Goal: Find specific page/section: Find specific page/section

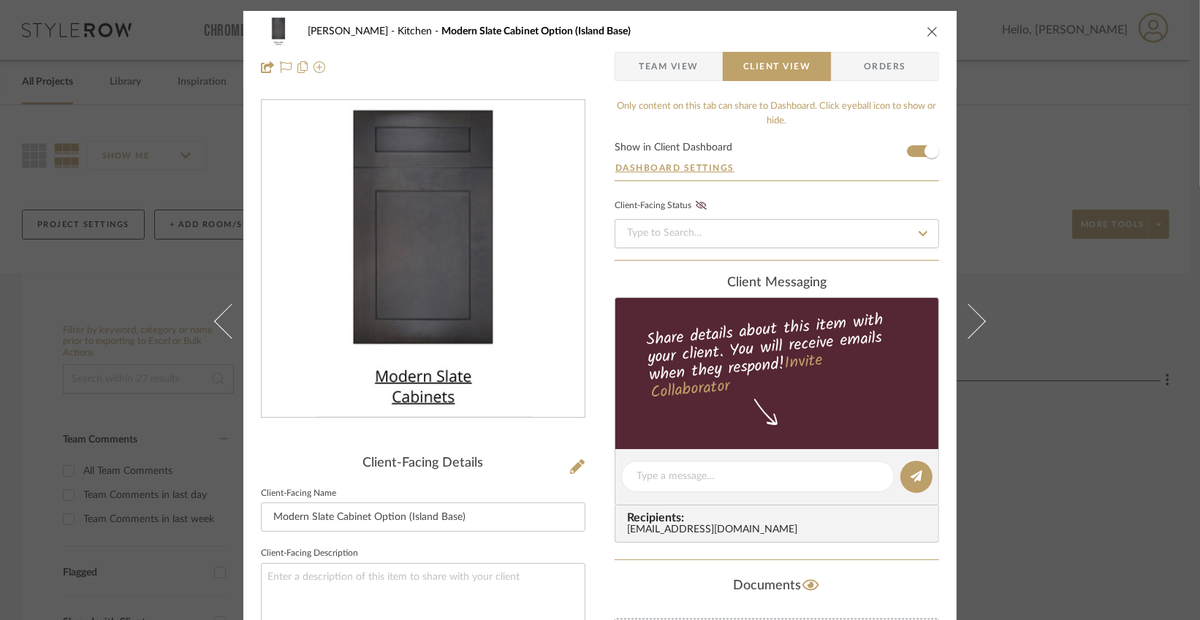
click at [927, 31] on icon "close" at bounding box center [933, 32] width 12 height 12
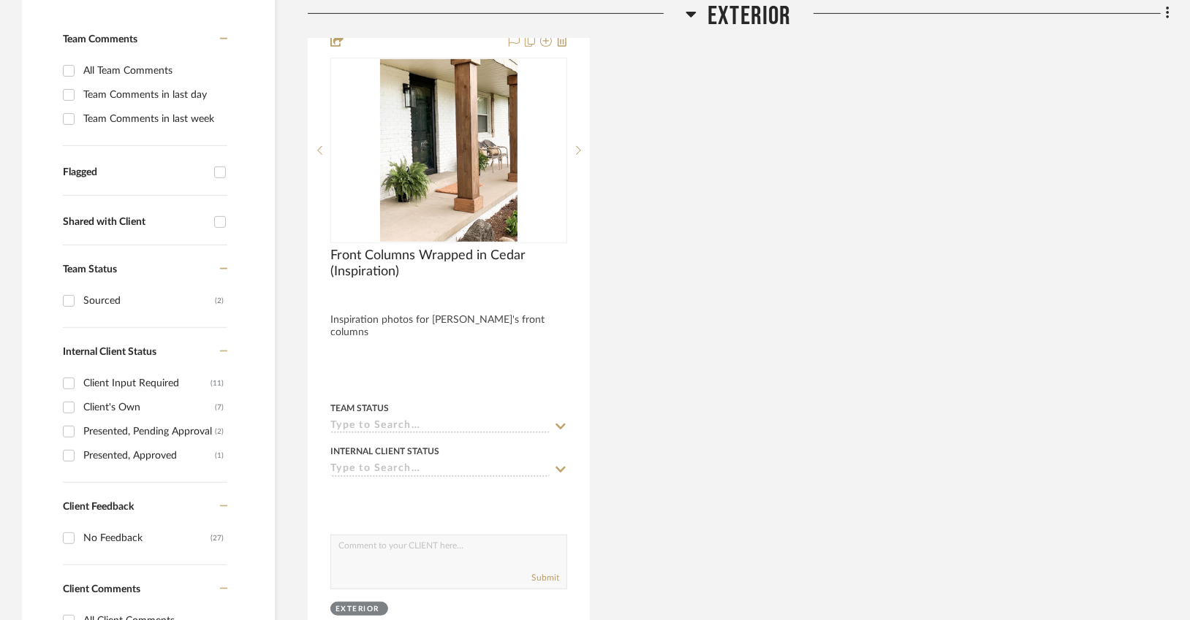
scroll to position [419, 0]
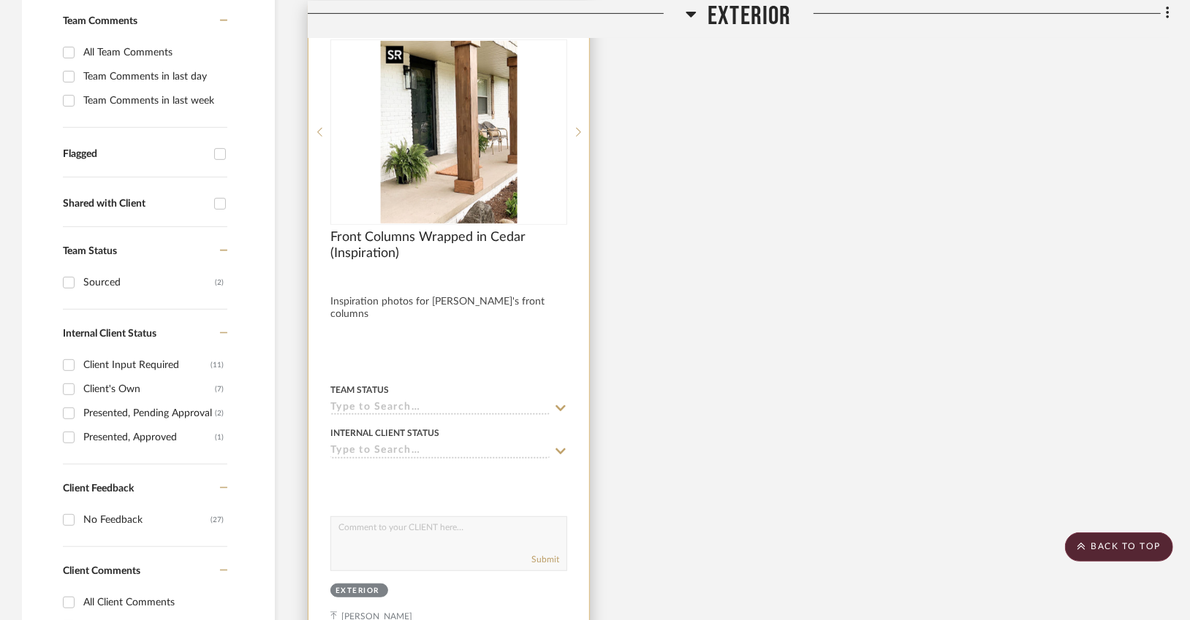
click at [486, 127] on img "0" at bounding box center [448, 132] width 137 height 183
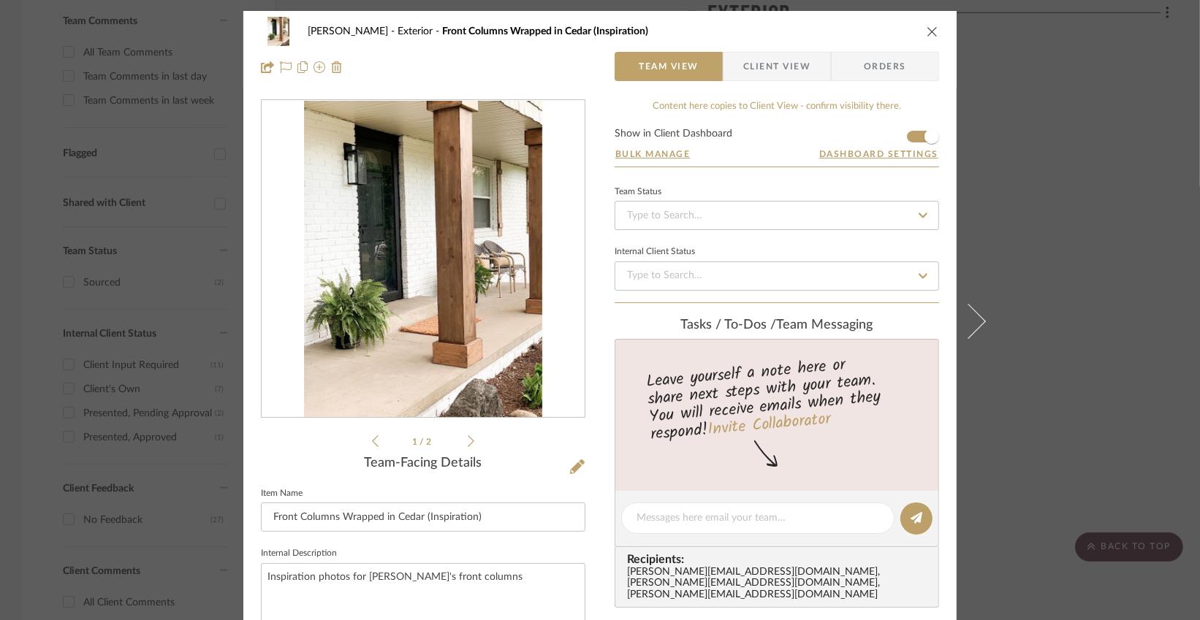
click at [468, 444] on icon at bounding box center [471, 441] width 7 height 13
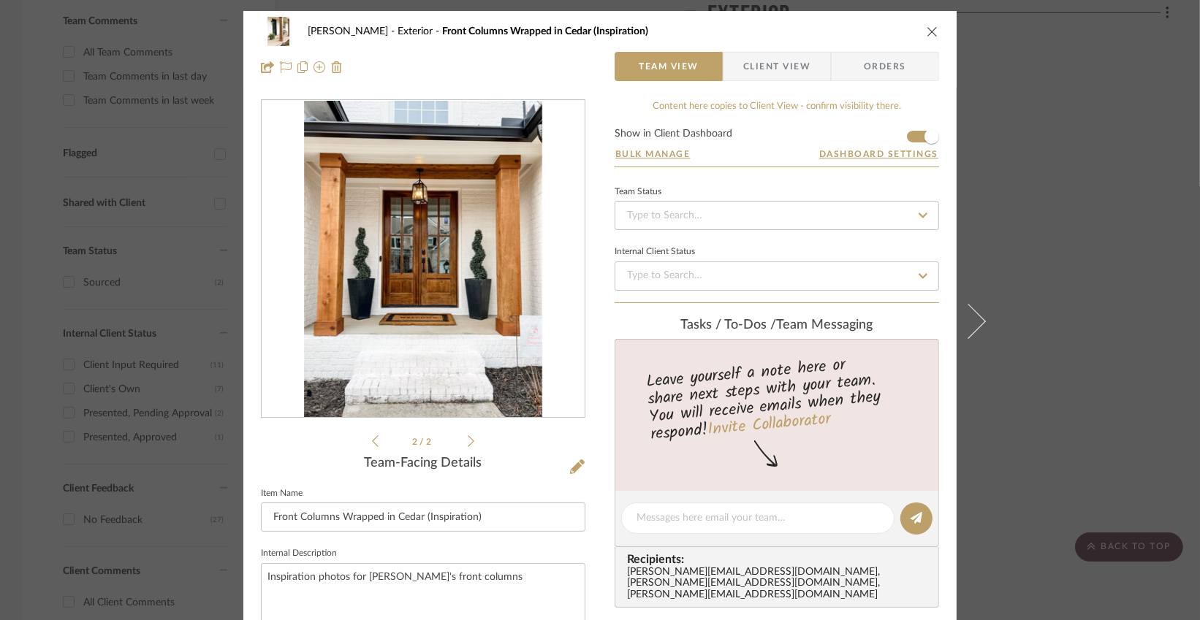
click at [928, 26] on icon "close" at bounding box center [933, 32] width 12 height 12
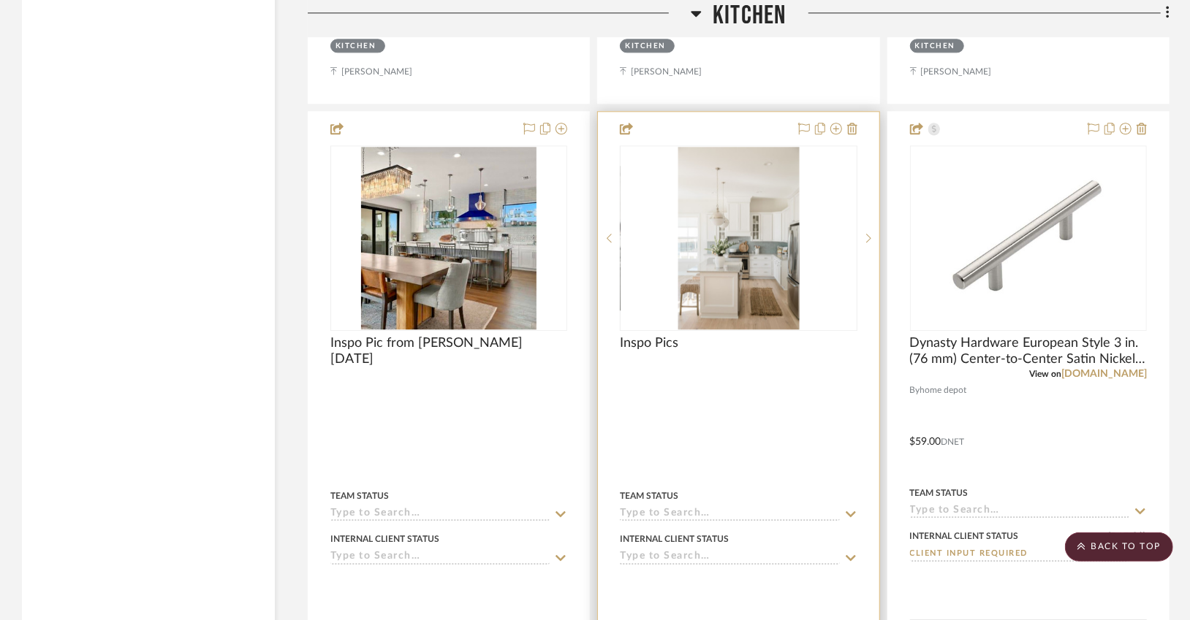
scroll to position [2336, 0]
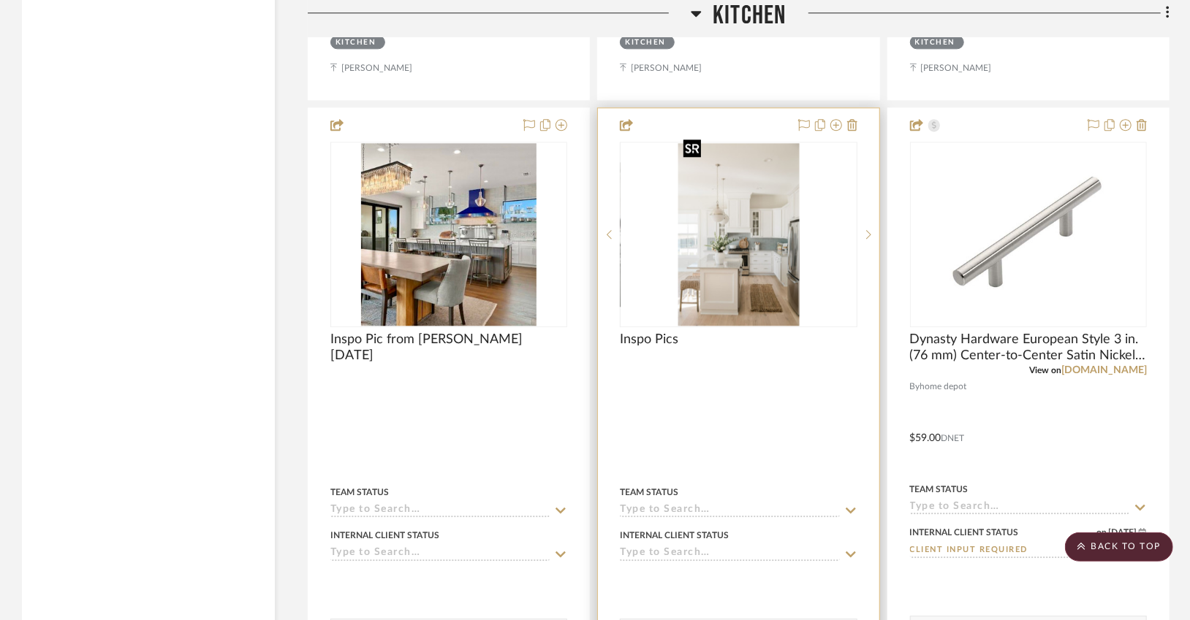
click at [759, 227] on img "0" at bounding box center [737, 234] width 121 height 183
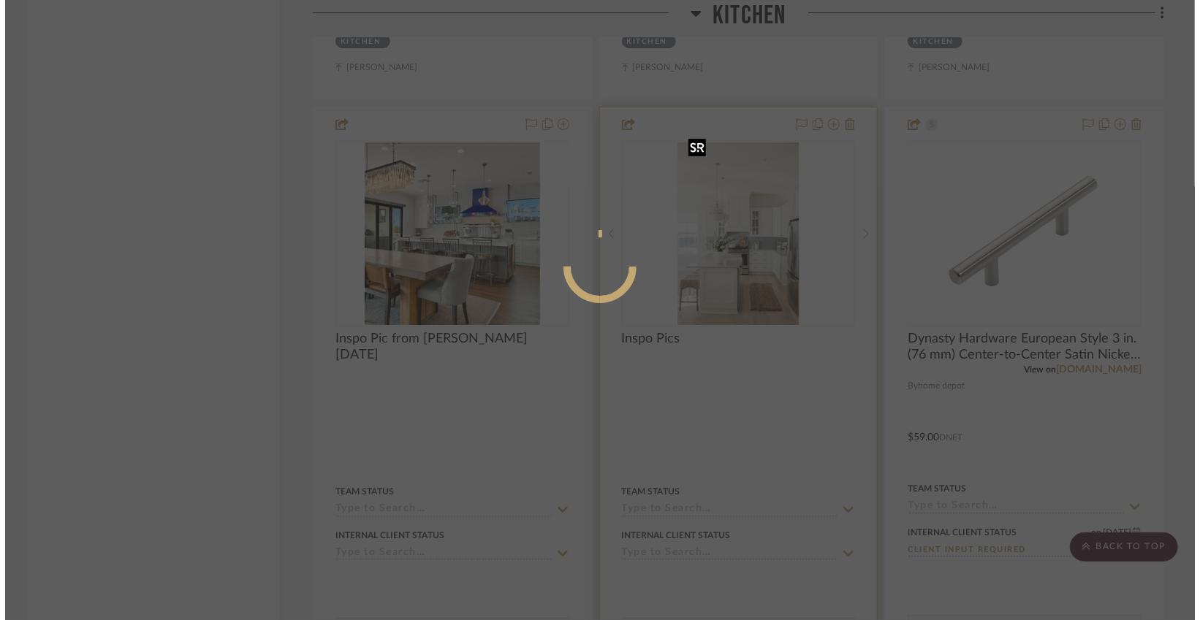
scroll to position [0, 0]
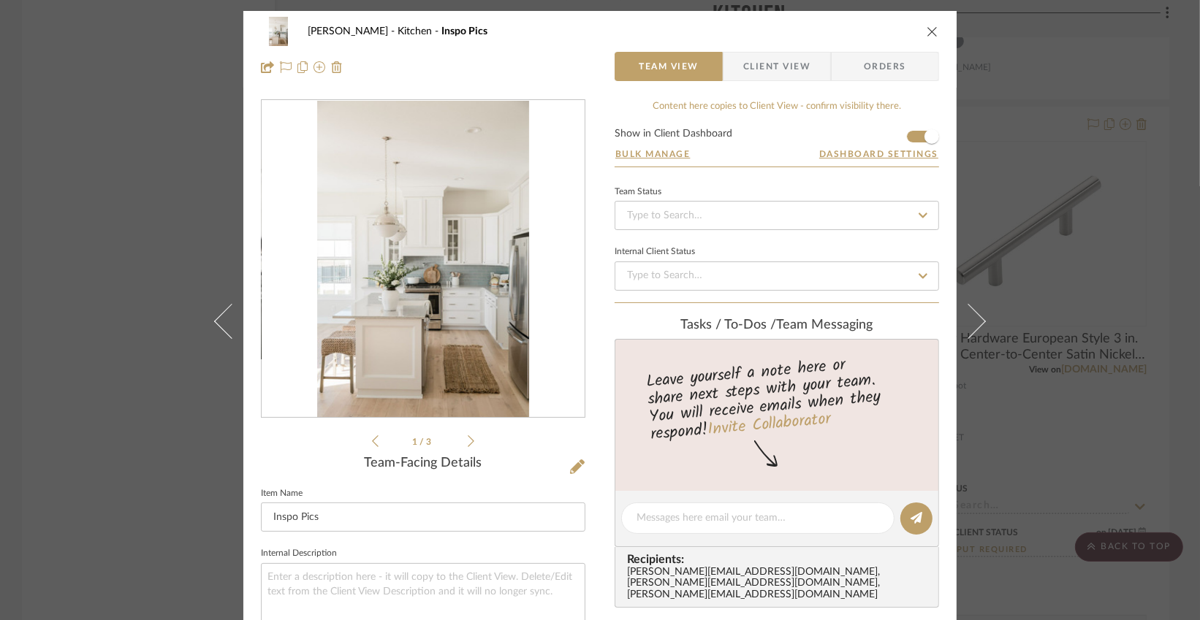
click at [469, 442] on div "1 / 3" at bounding box center [423, 274] width 324 height 351
click at [468, 440] on icon at bounding box center [471, 441] width 7 height 13
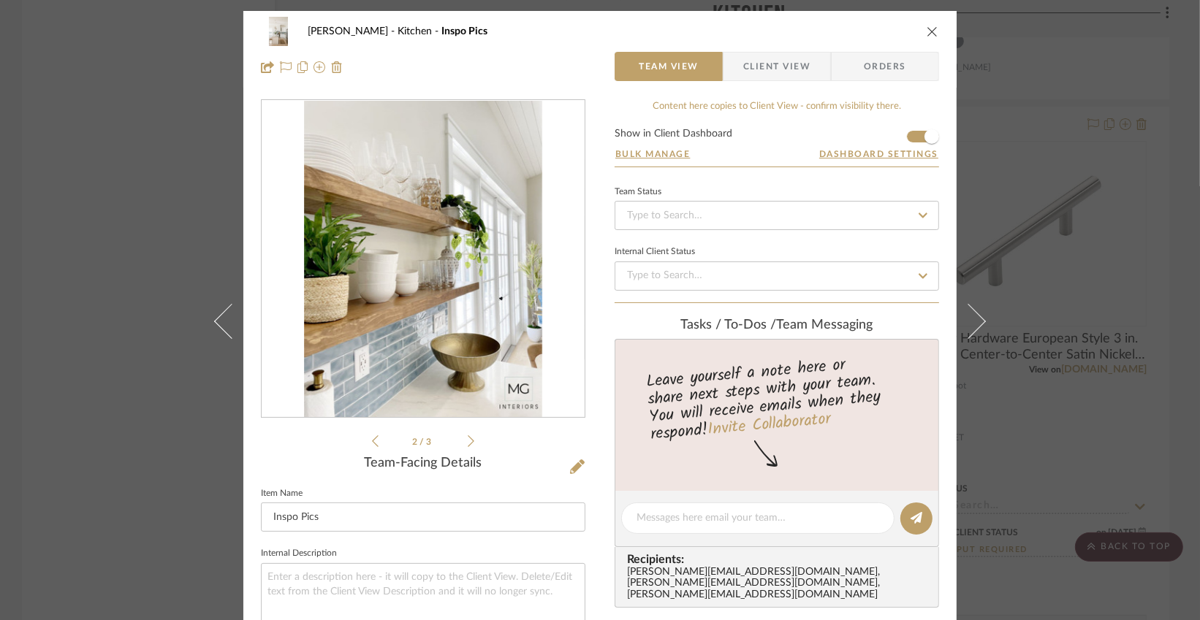
click at [468, 440] on icon at bounding box center [471, 441] width 7 height 13
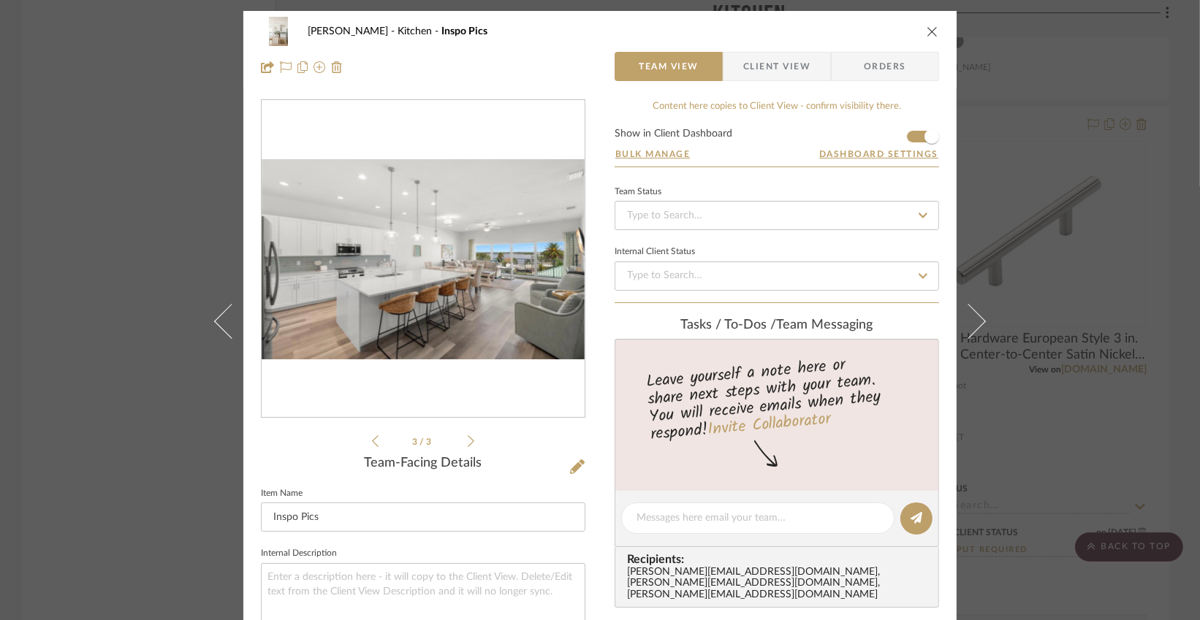
click at [932, 29] on icon "close" at bounding box center [933, 32] width 12 height 12
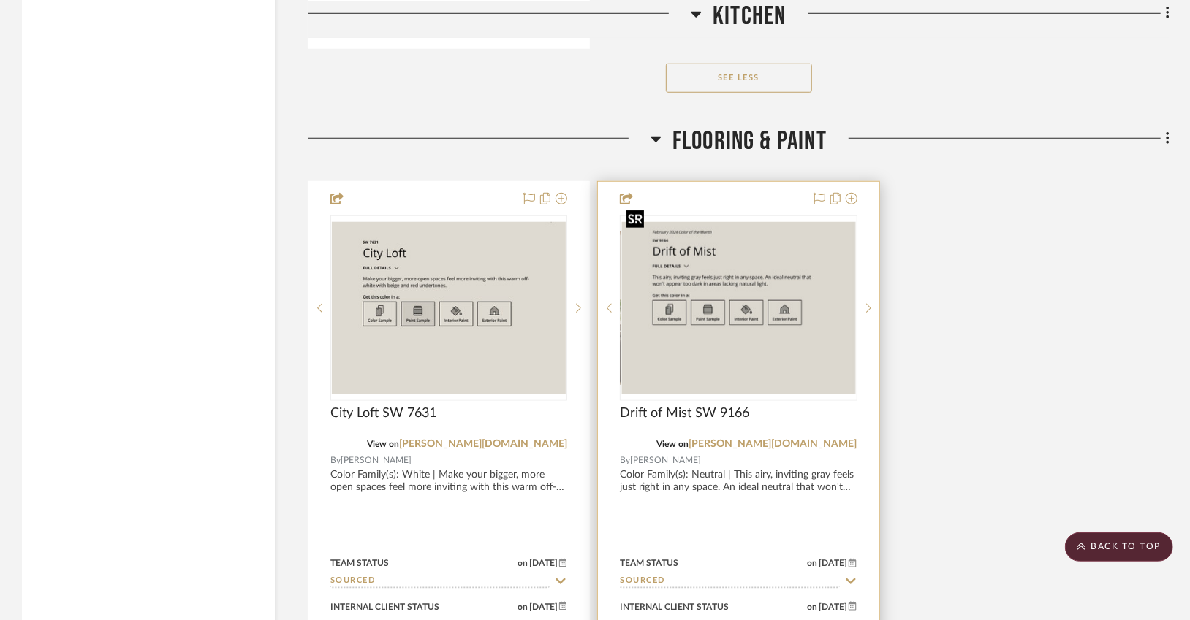
scroll to position [4325, 0]
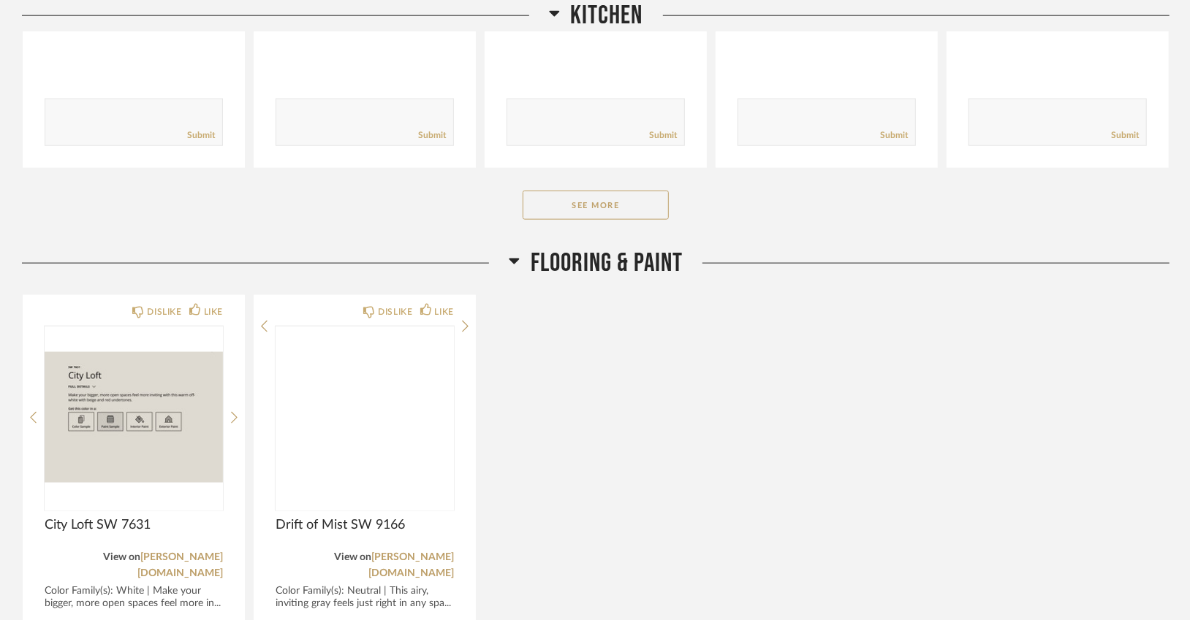
scroll to position [1261, 0]
